Goal: Find specific page/section: Find specific page/section

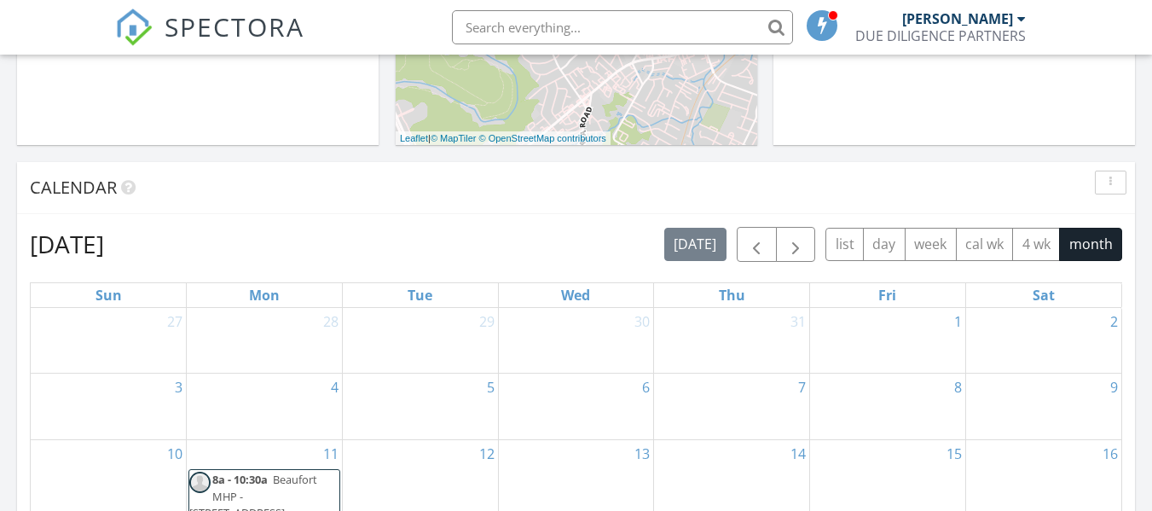
scroll to position [593, 0]
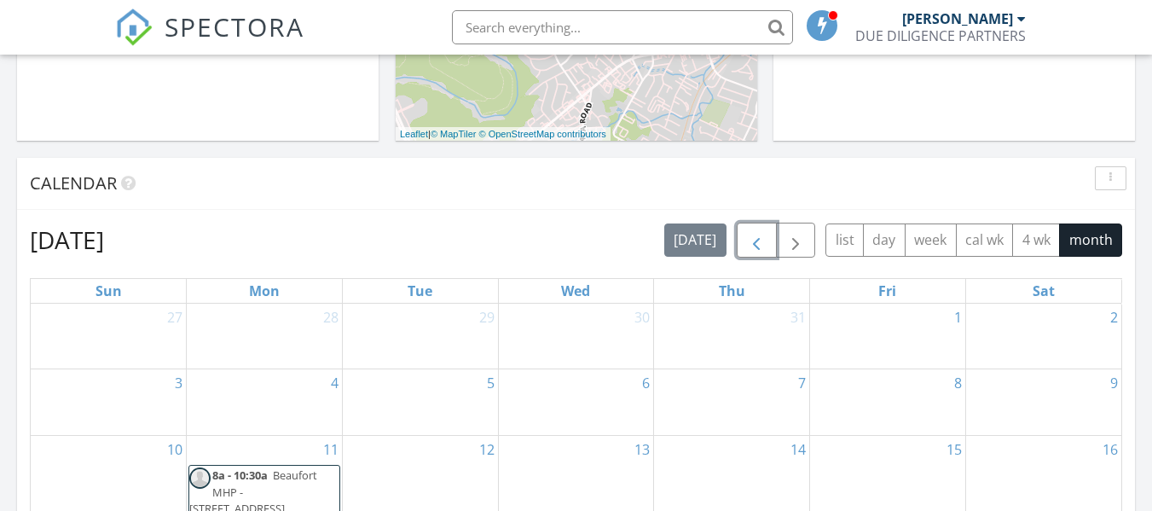
click at [753, 251] on span "button" at bounding box center [756, 240] width 20 height 20
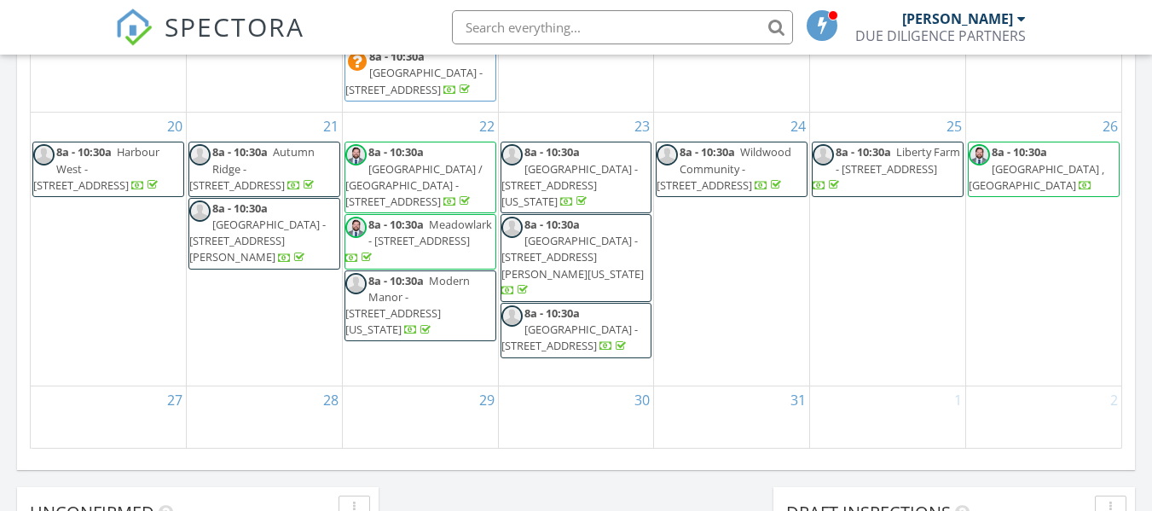
scroll to position [1121, 0]
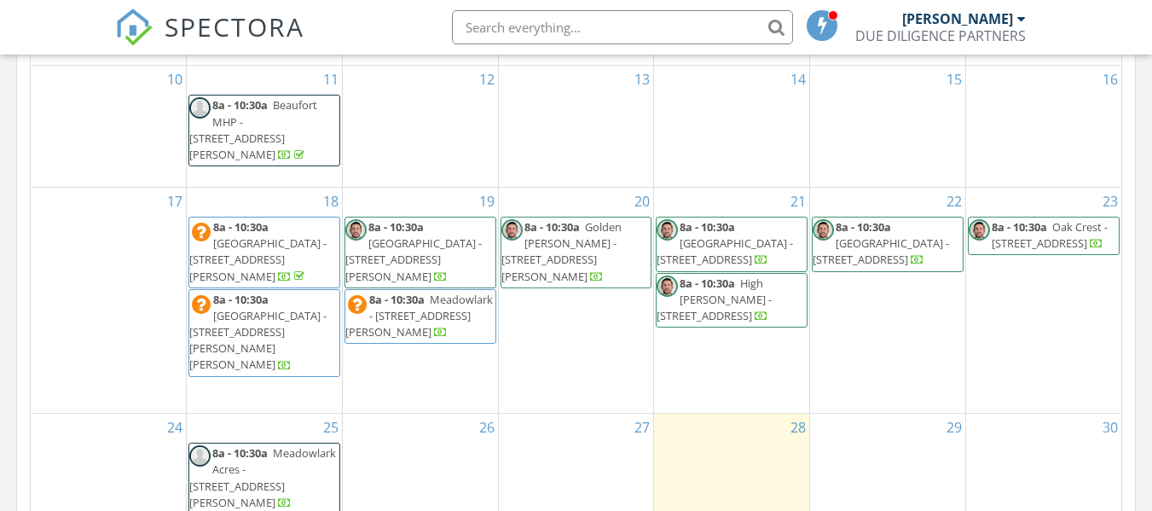
scroll to position [965, 0]
click at [1023, 249] on span "Oak Crest - [STREET_ADDRESS]" at bounding box center [1050, 233] width 116 height 32
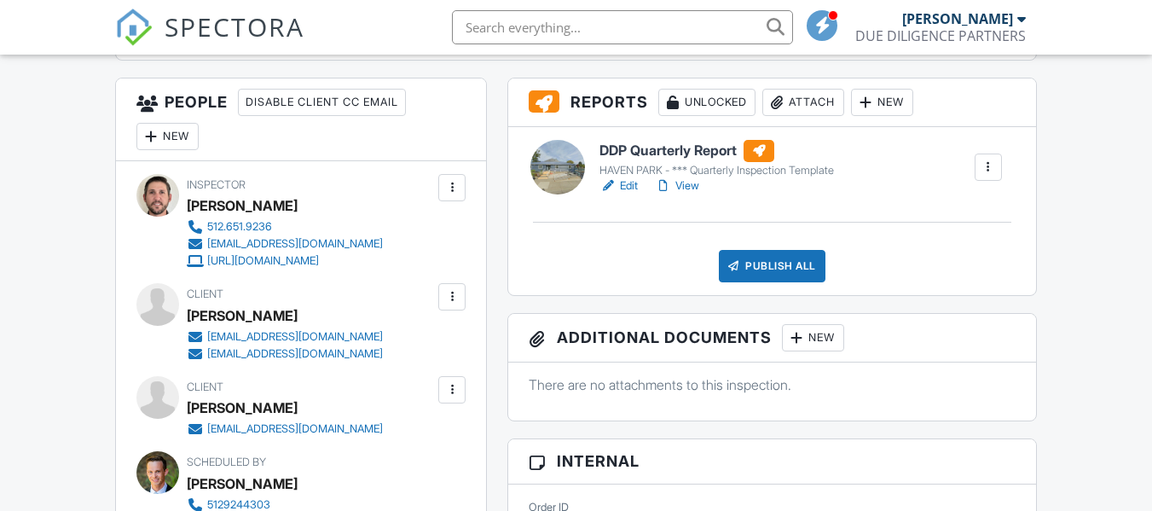
scroll to position [605, 0]
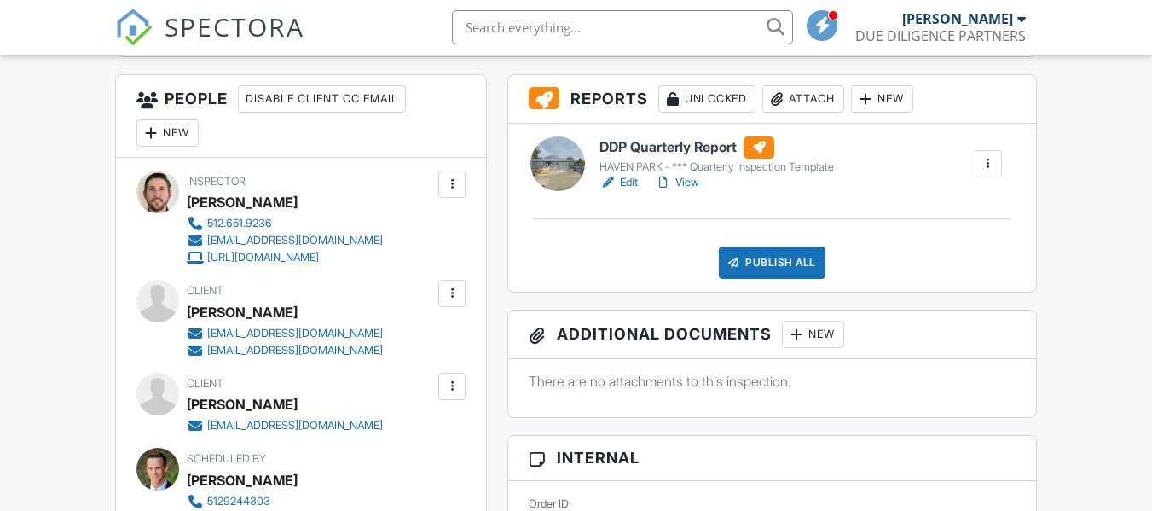
click at [688, 185] on link "View" at bounding box center [677, 182] width 44 height 17
